Goal: Check status: Check status

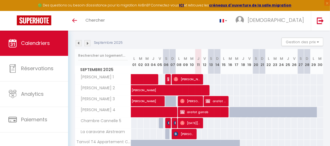
scroll to position [56, 0]
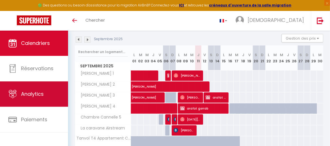
click at [30, 96] on span "Analytics" at bounding box center [32, 93] width 23 height 7
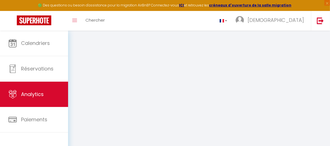
select select "2025"
select select "9"
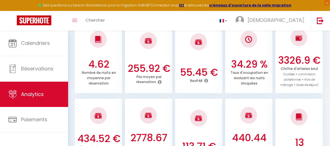
scroll to position [168, 0]
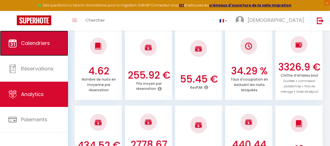
click at [39, 46] on span "Calendriers" at bounding box center [35, 43] width 29 height 7
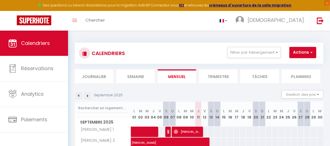
click at [87, 96] on img at bounding box center [87, 96] width 6 height 6
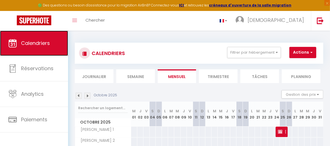
click at [40, 46] on span "Calendriers" at bounding box center [35, 43] width 29 height 7
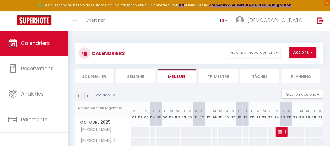
click at [79, 94] on img at bounding box center [79, 96] width 6 height 6
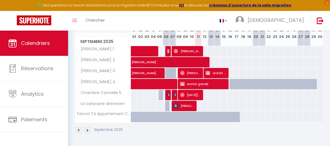
scroll to position [83, 0]
